Goal: Information Seeking & Learning: Check status

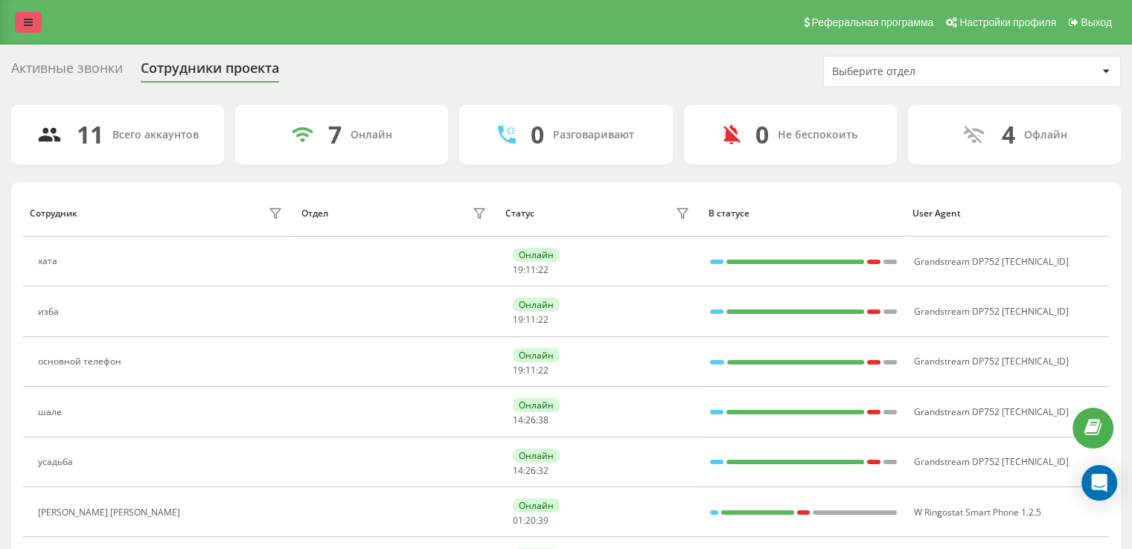
click at [33, 25] on link at bounding box center [28, 22] width 27 height 21
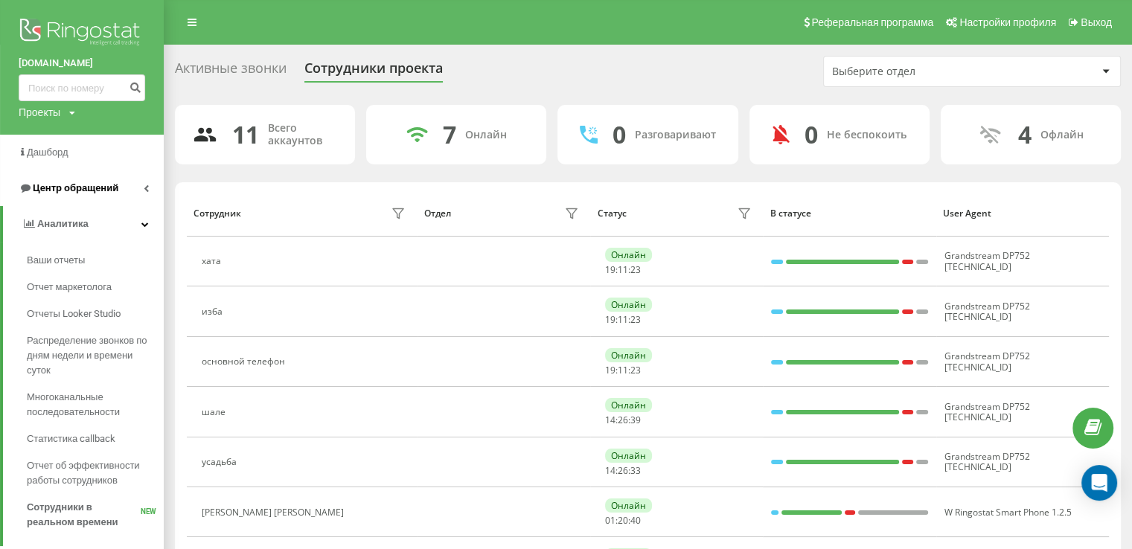
click at [106, 179] on link "Центр обращений" at bounding box center [82, 188] width 164 height 36
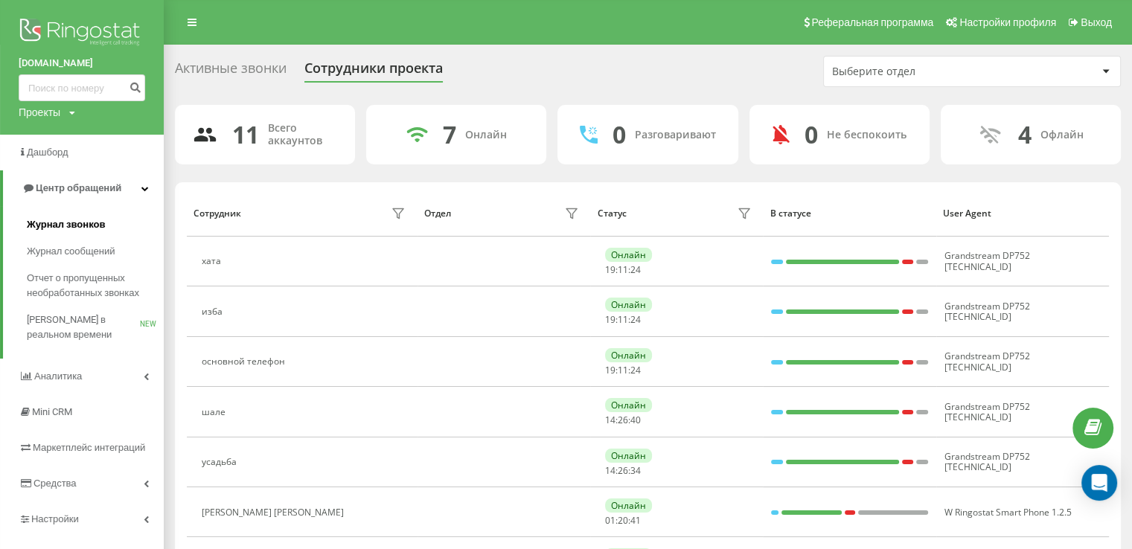
click at [122, 225] on link "Журнал звонков" at bounding box center [95, 224] width 137 height 27
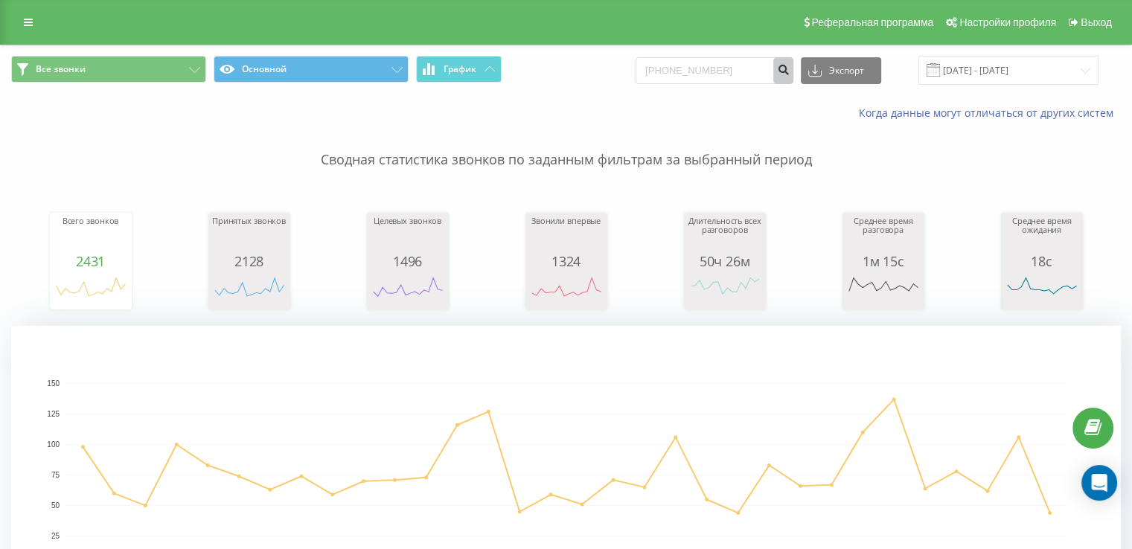
type input "[PHONE_NUMBER]"
click at [789, 68] on icon "submit" at bounding box center [783, 67] width 13 height 9
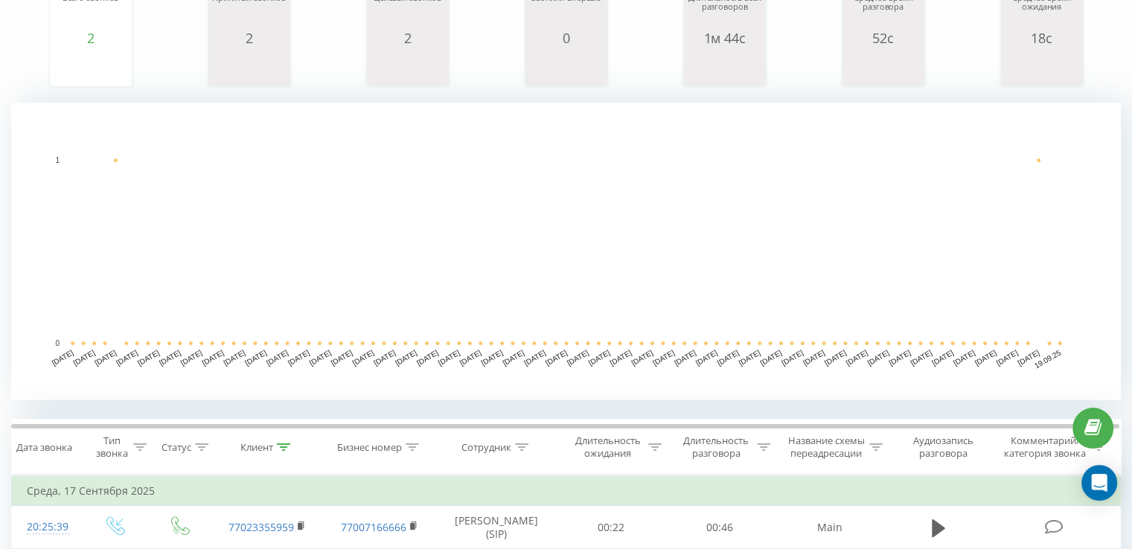
scroll to position [372, 0]
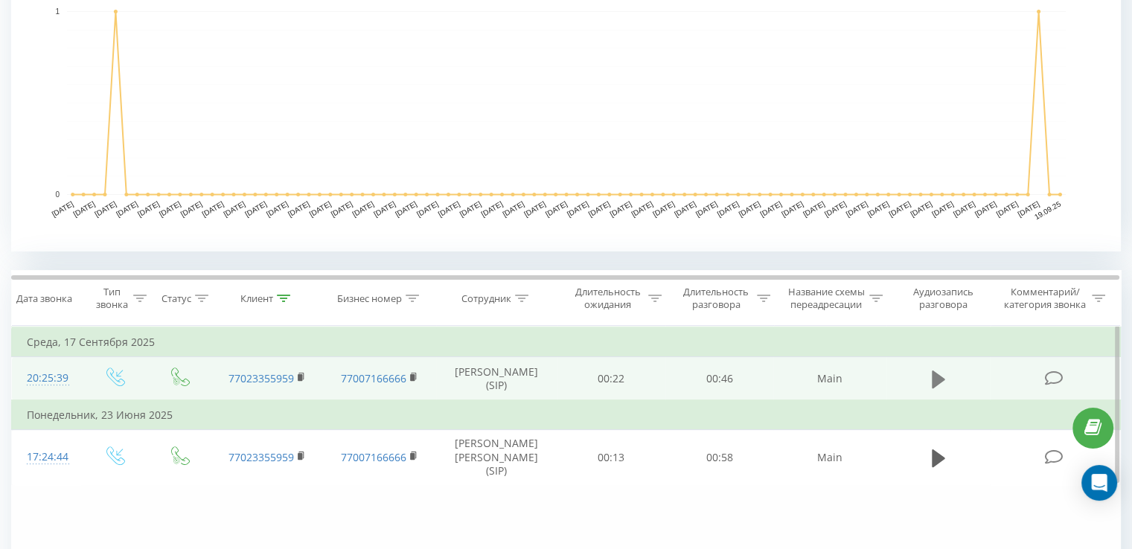
click at [930, 380] on button at bounding box center [938, 379] width 22 height 22
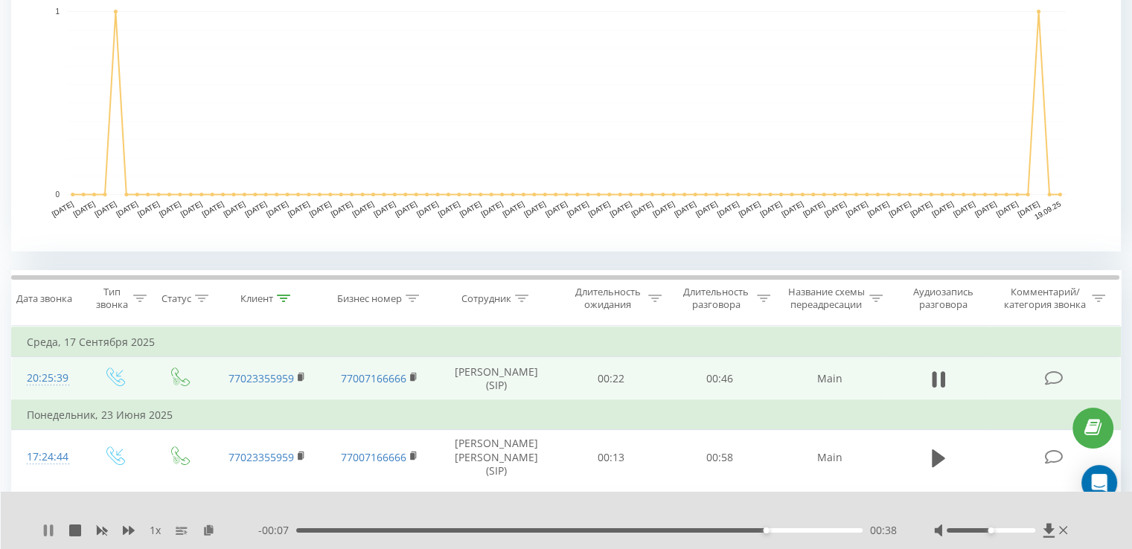
click at [54, 528] on icon at bounding box center [48, 531] width 12 height 12
